Goal: Navigation & Orientation: Find specific page/section

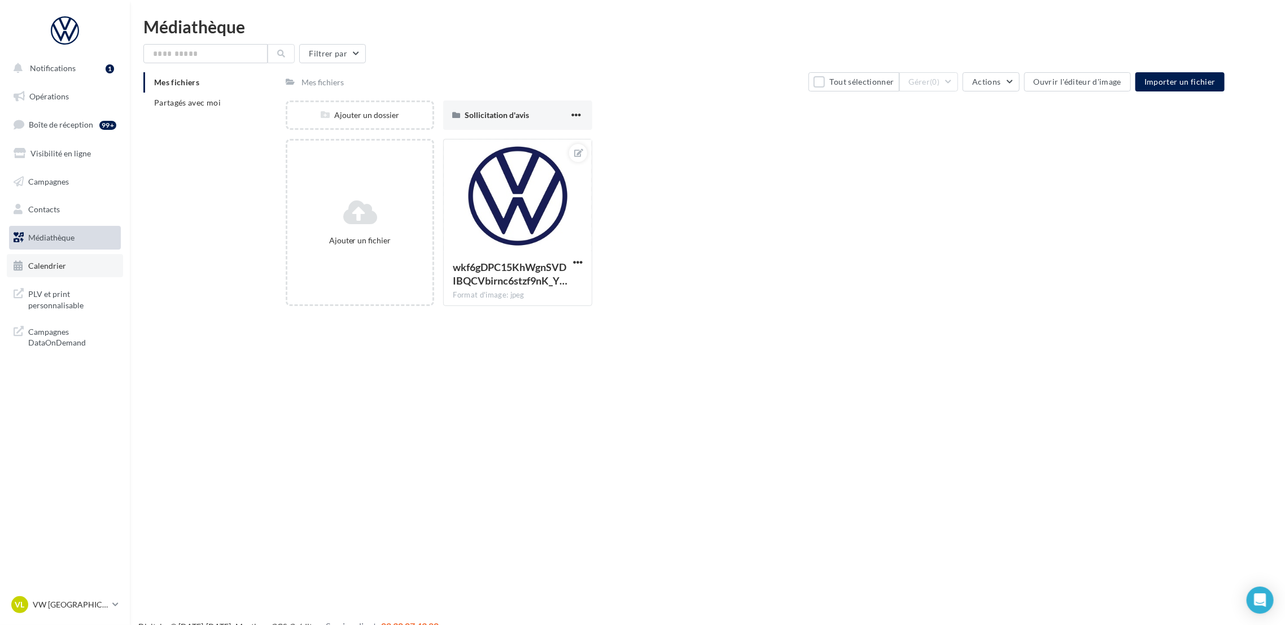
click at [56, 257] on link "Calendrier" at bounding box center [65, 266] width 116 height 24
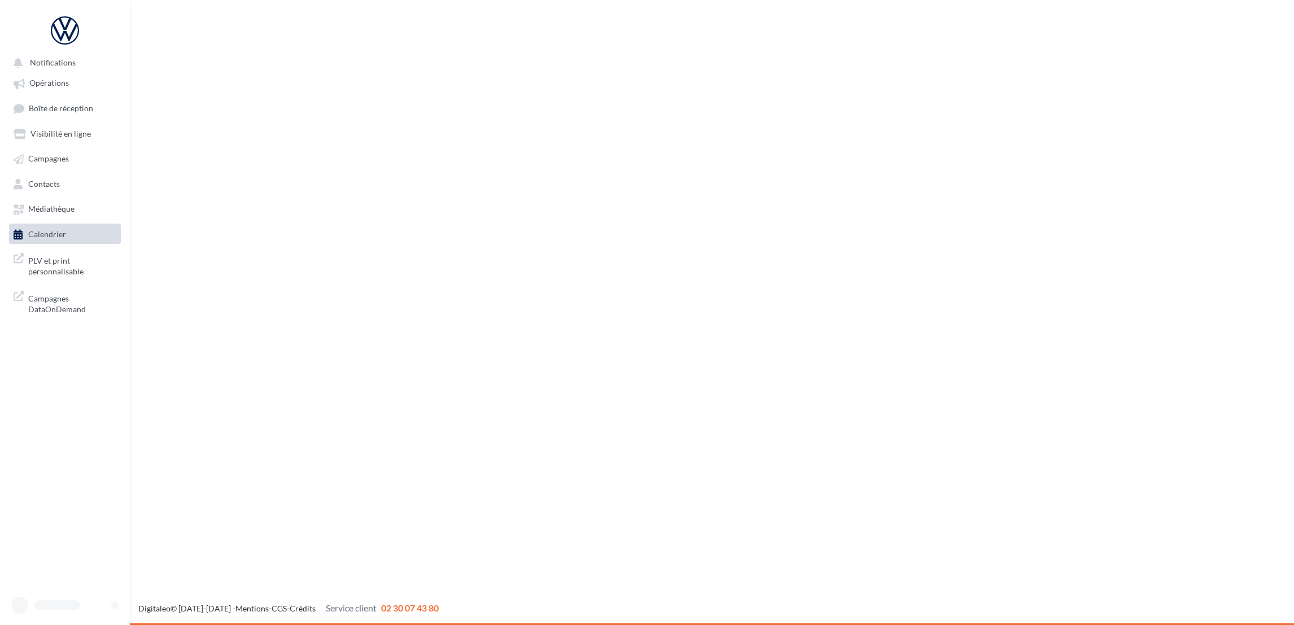
click at [84, 196] on ul "Opérations Boîte de réception Visibilité en ligne Campagnes Contacts Médiathèqu…" at bounding box center [65, 158] width 121 height 181
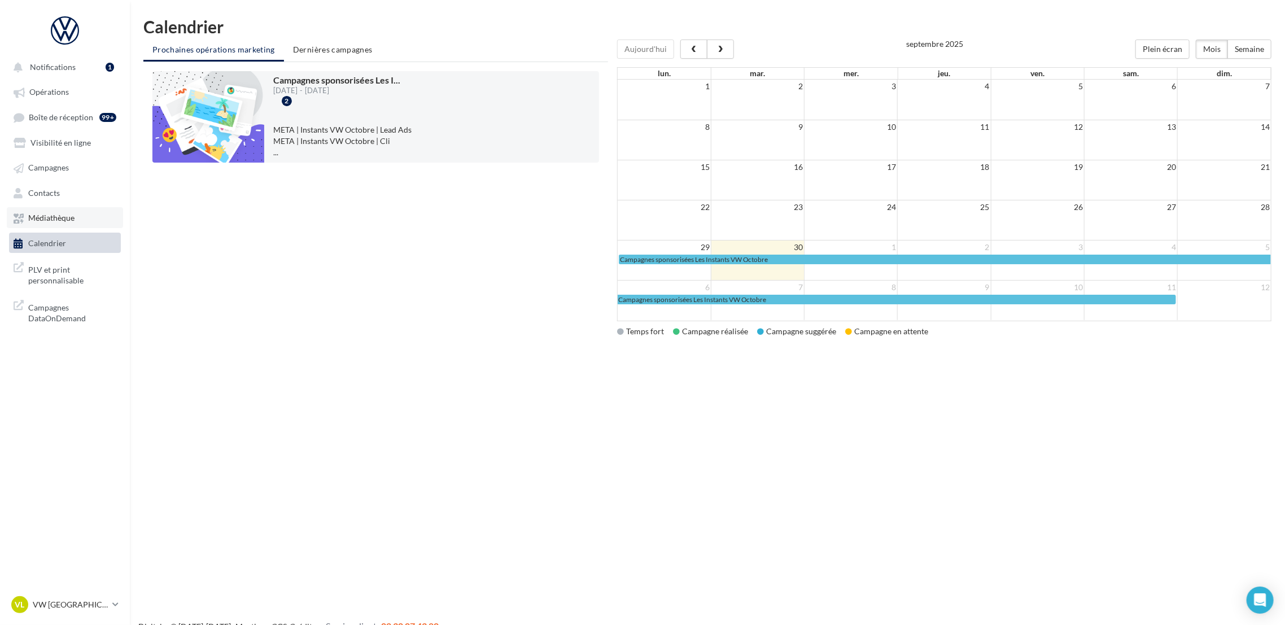
click at [79, 221] on link "Médiathèque" at bounding box center [65, 217] width 116 height 20
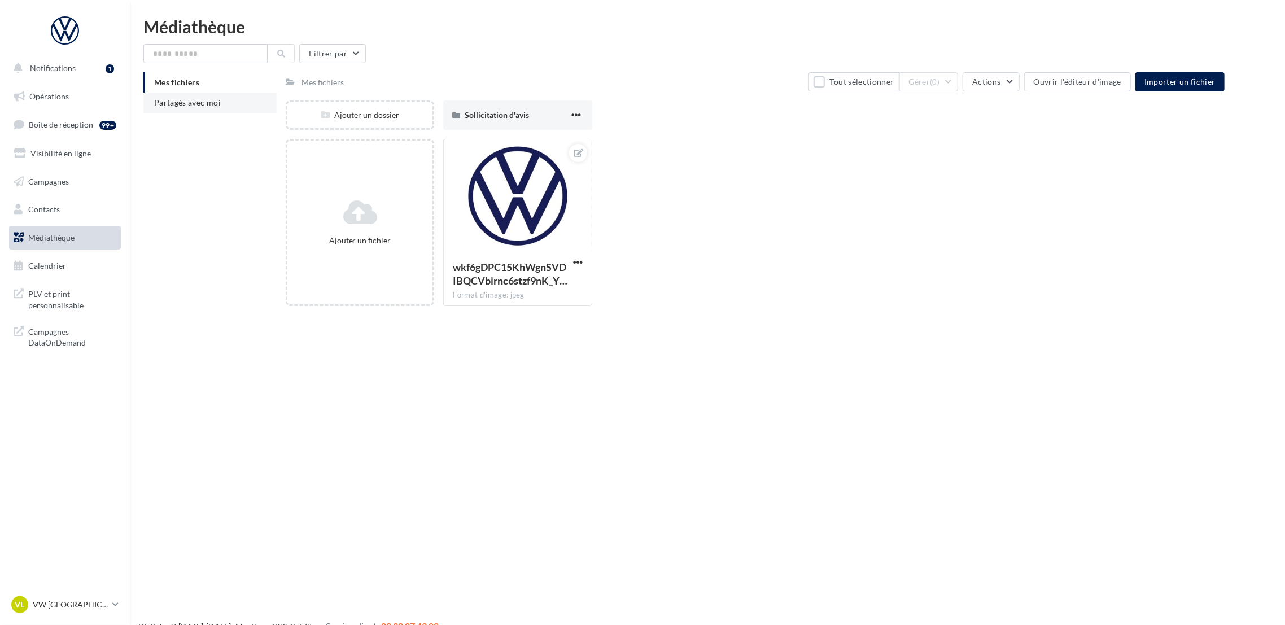
click at [219, 101] on span "Partagés avec moi" at bounding box center [187, 103] width 67 height 10
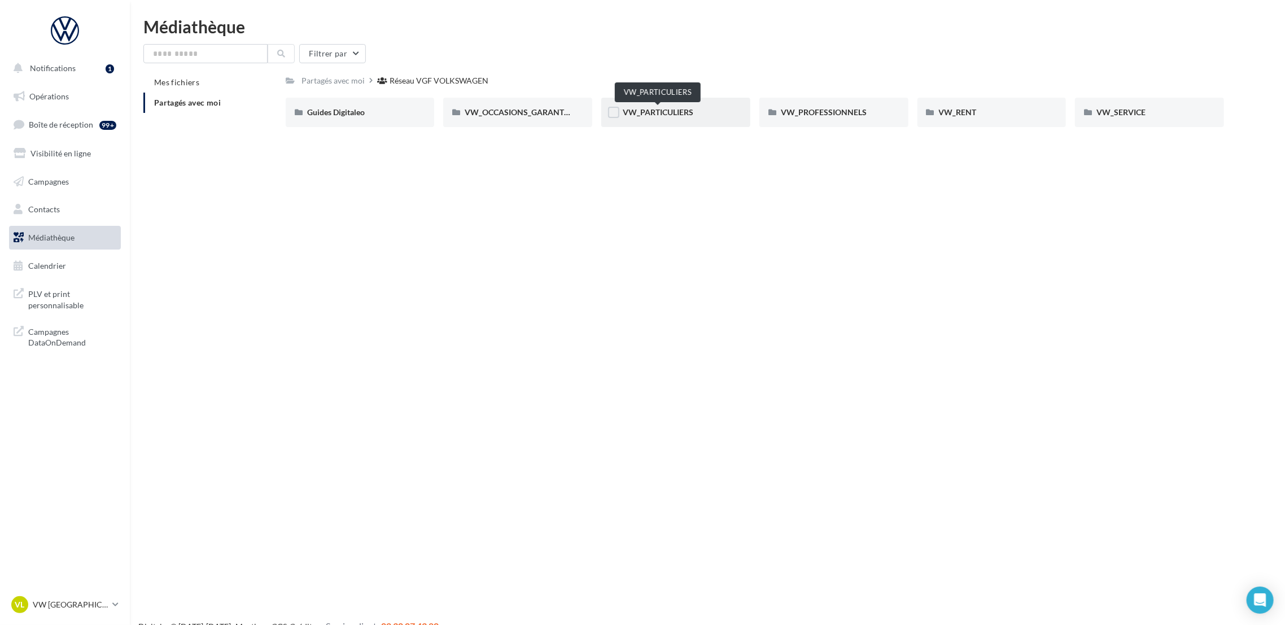
click at [652, 116] on span "VW_PARTICULIERS" at bounding box center [658, 112] width 71 height 10
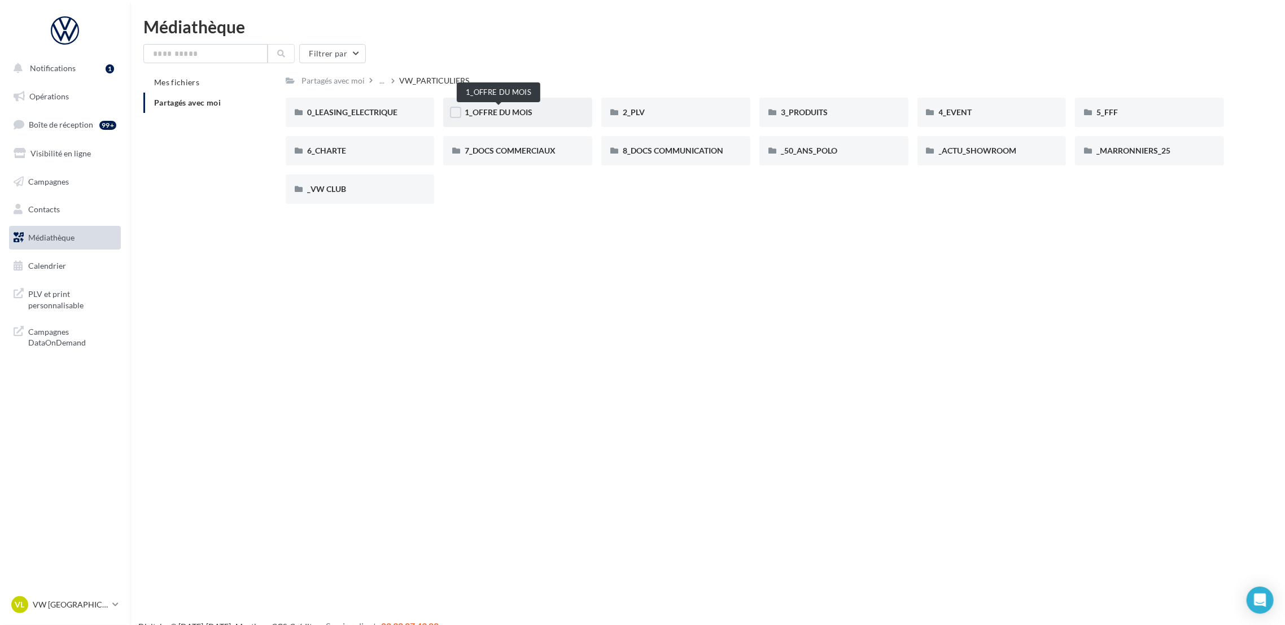
click at [499, 115] on span "1_OFFRE DU MOIS" at bounding box center [499, 112] width 68 height 10
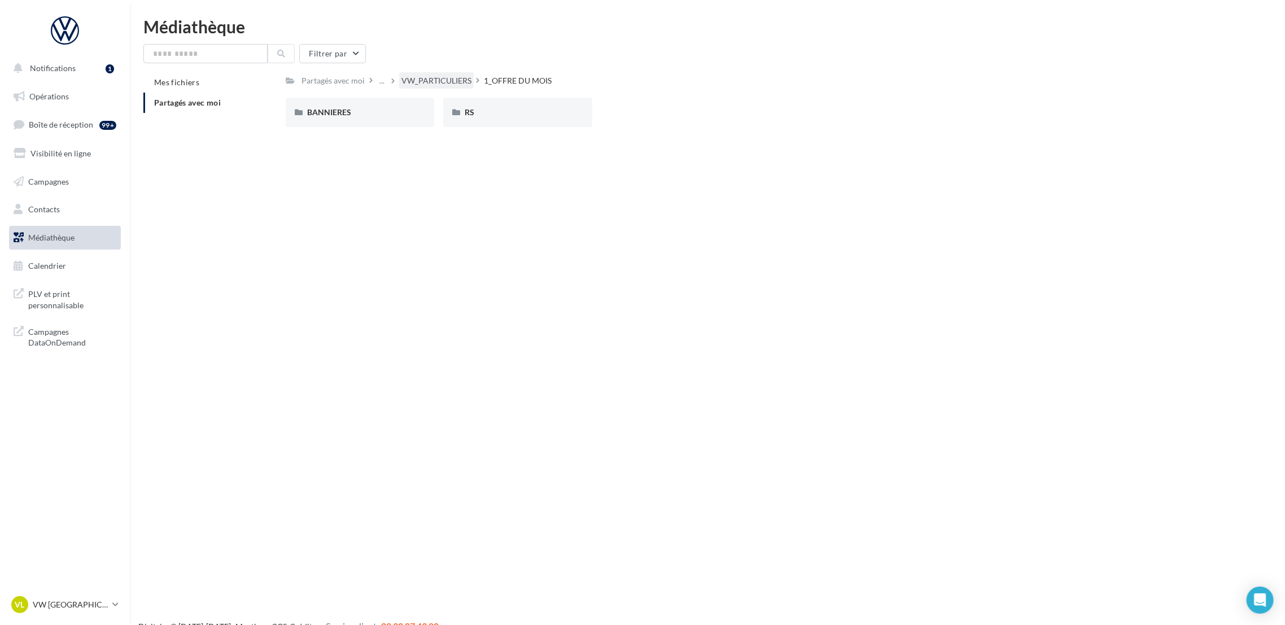
click at [438, 84] on div "VW_PARTICULIERS" at bounding box center [436, 80] width 70 height 11
